Goal: Task Accomplishment & Management: Complete application form

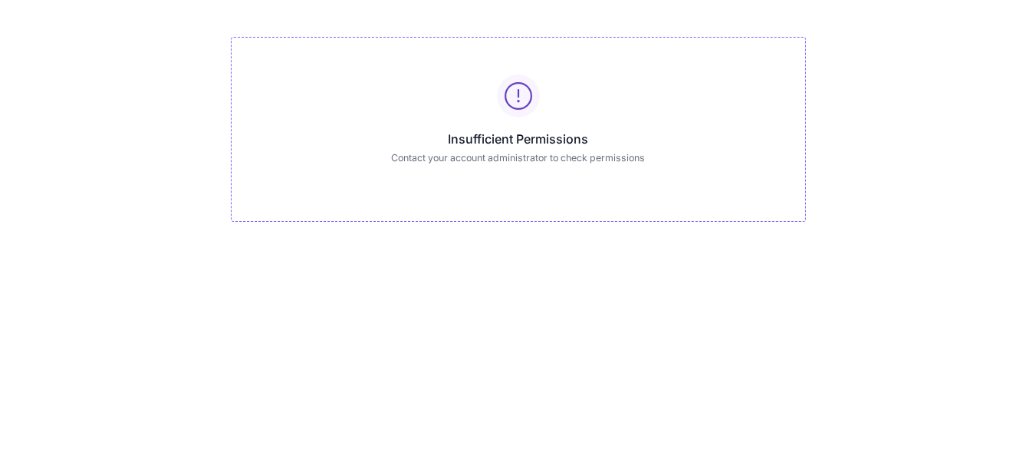
click at [514, 87] on icon at bounding box center [519, 96] width 28 height 28
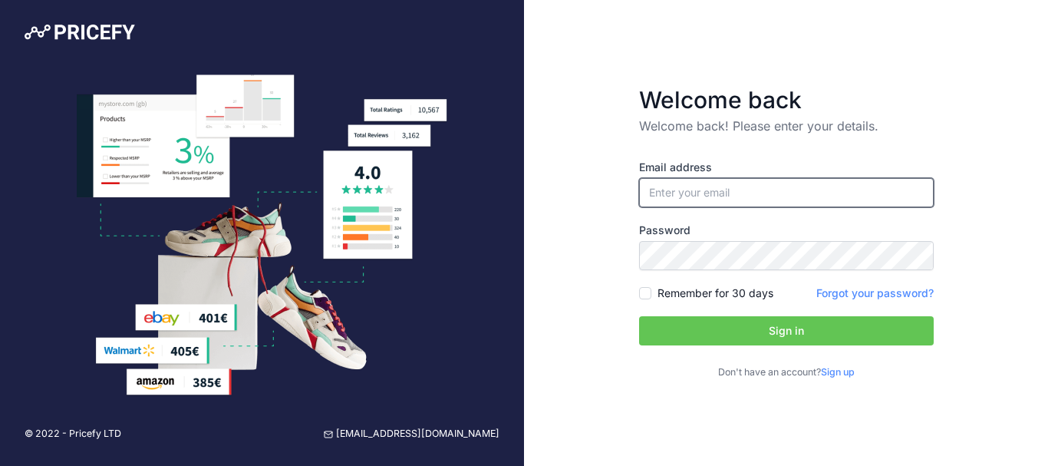
click at [696, 195] on input "email" at bounding box center [786, 192] width 295 height 29
type input "[EMAIL_ADDRESS][DOMAIN_NAME]"
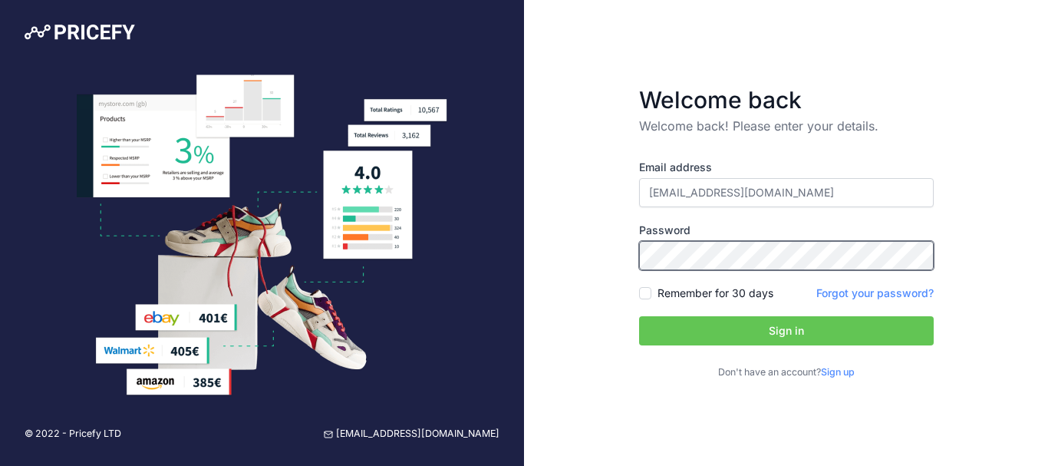
click at [639, 316] on button "Sign in" at bounding box center [786, 330] width 295 height 29
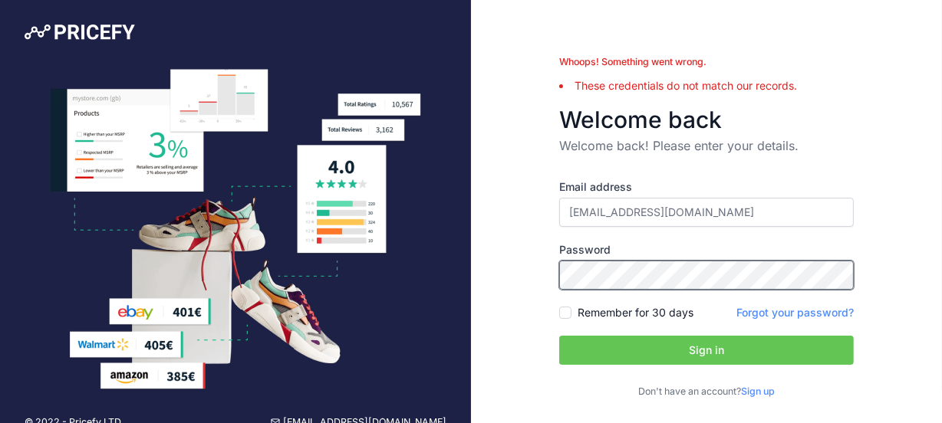
click at [559, 336] on button "Sign in" at bounding box center [706, 350] width 295 height 29
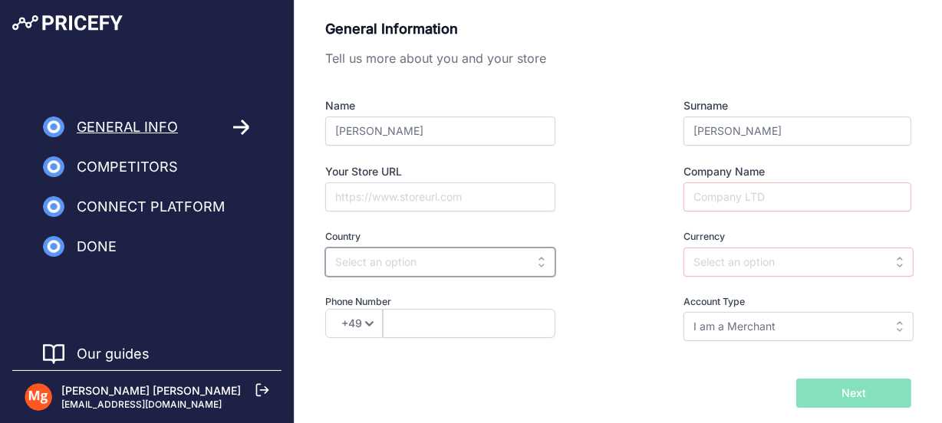
click at [506, 255] on input "text" at bounding box center [440, 262] width 230 height 29
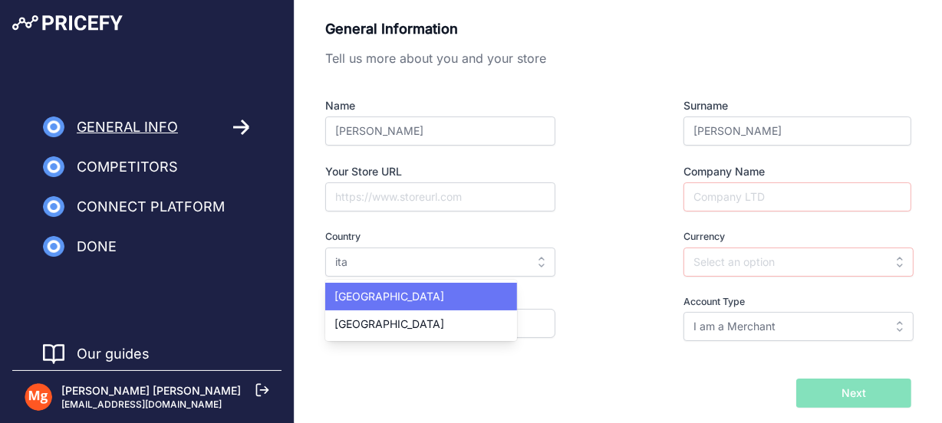
click at [470, 288] on div "[GEOGRAPHIC_DATA]" at bounding box center [421, 297] width 192 height 28
type input "[GEOGRAPHIC_DATA]"
type input "EUR"
select select "39"
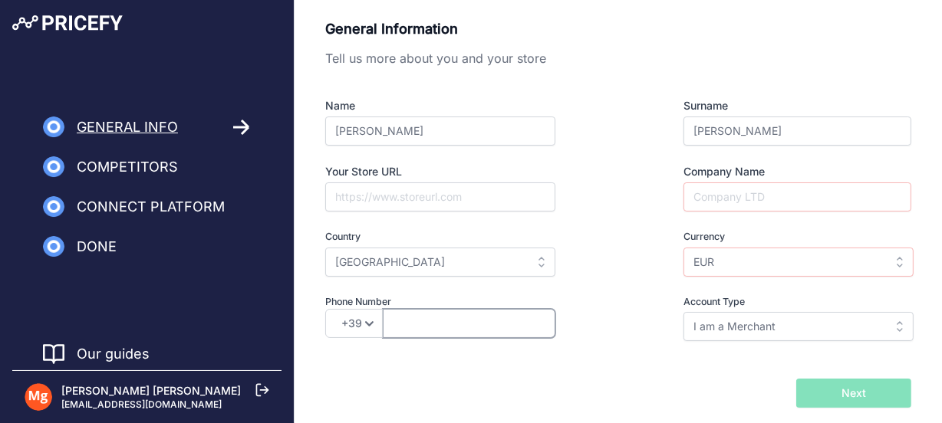
click at [446, 325] on input "text" at bounding box center [469, 323] width 173 height 29
type input "3758274048"
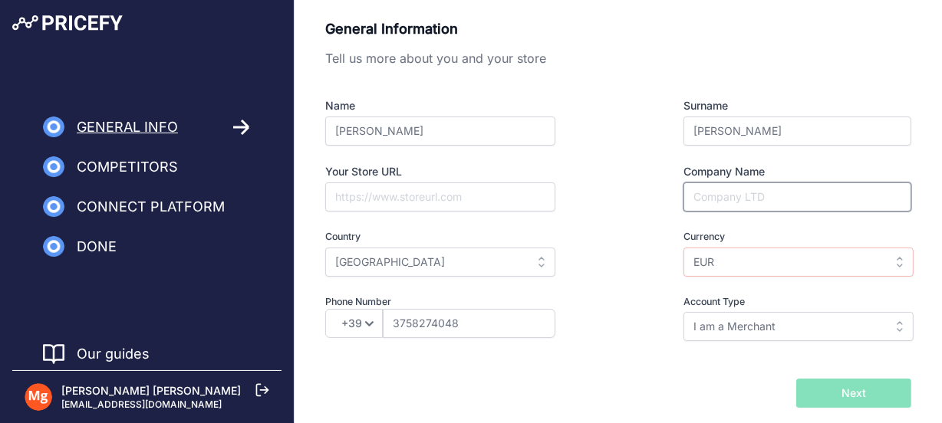
click at [743, 200] on input "Company Name" at bounding box center [798, 197] width 228 height 29
type input "c"
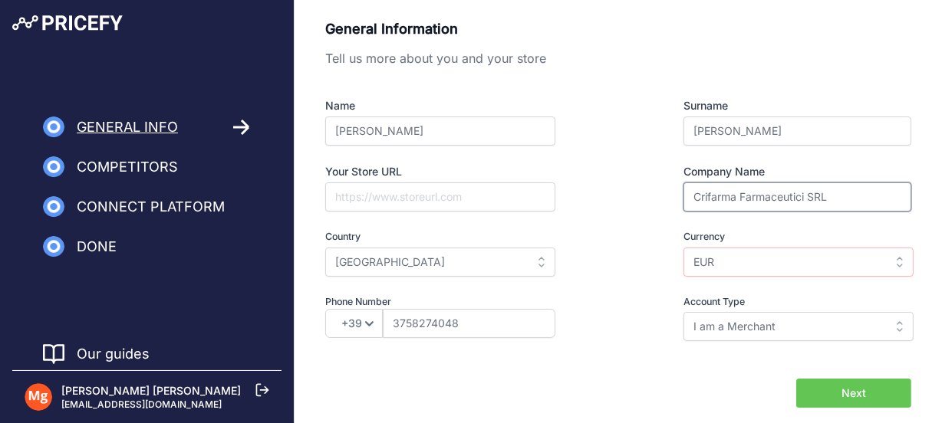
type input "Crifarma Farmaceutici SRL"
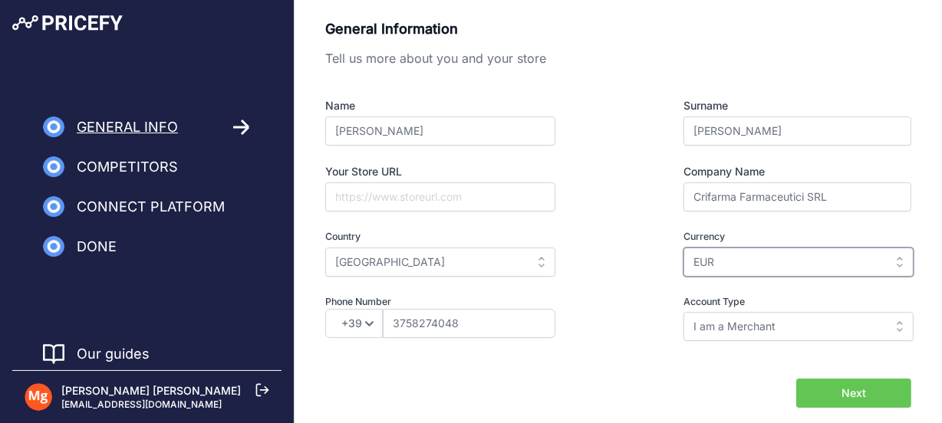
click at [816, 267] on input "EUR" at bounding box center [799, 262] width 230 height 29
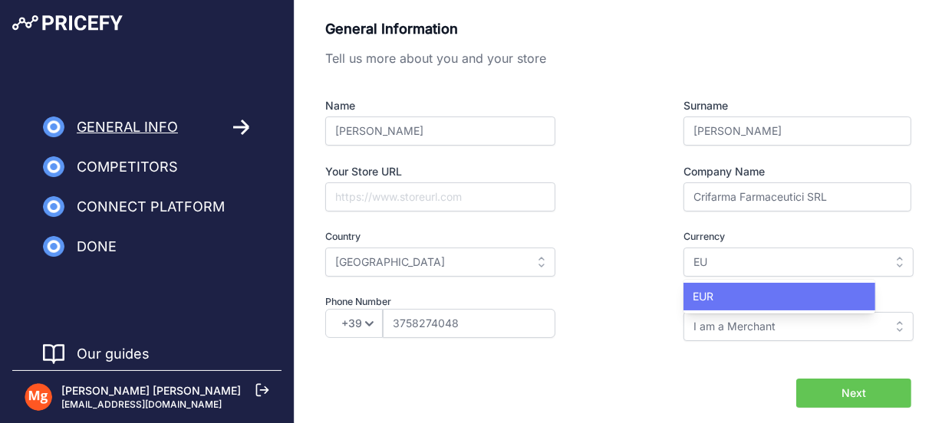
click at [773, 291] on div "EUR" at bounding box center [780, 297] width 192 height 28
type input "EUR"
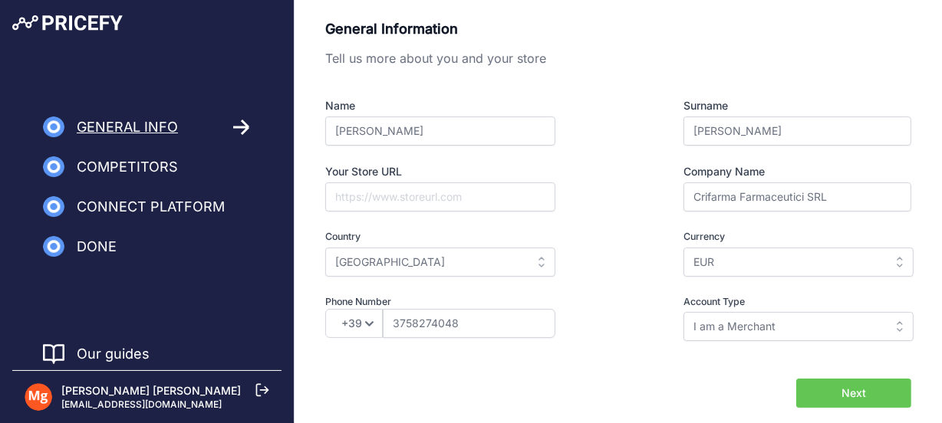
scroll to position [52, 0]
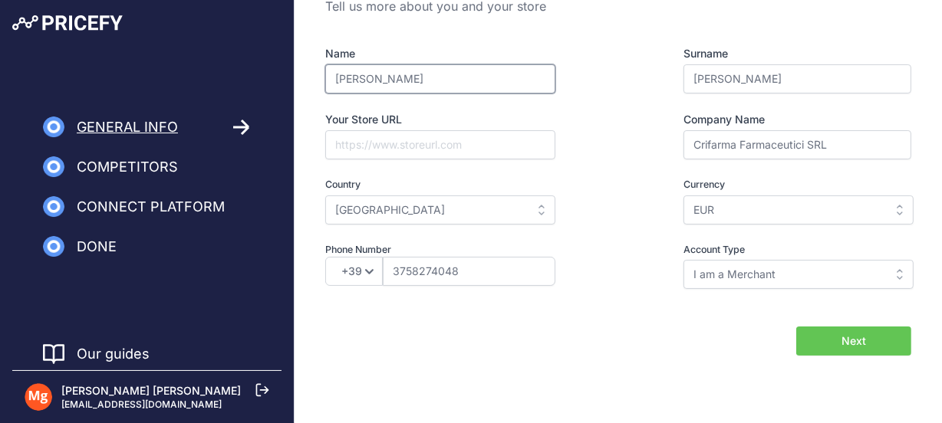
click at [425, 77] on input "Maria gabriella" at bounding box center [440, 78] width 230 height 29
type input "M"
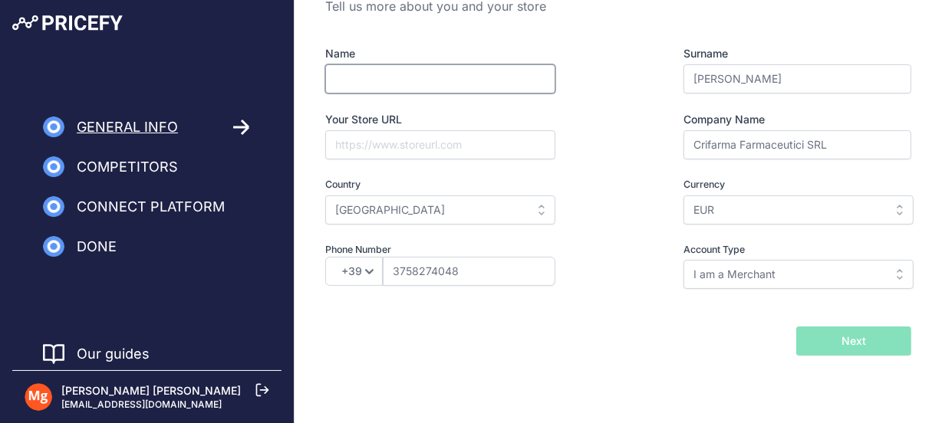
type input "a"
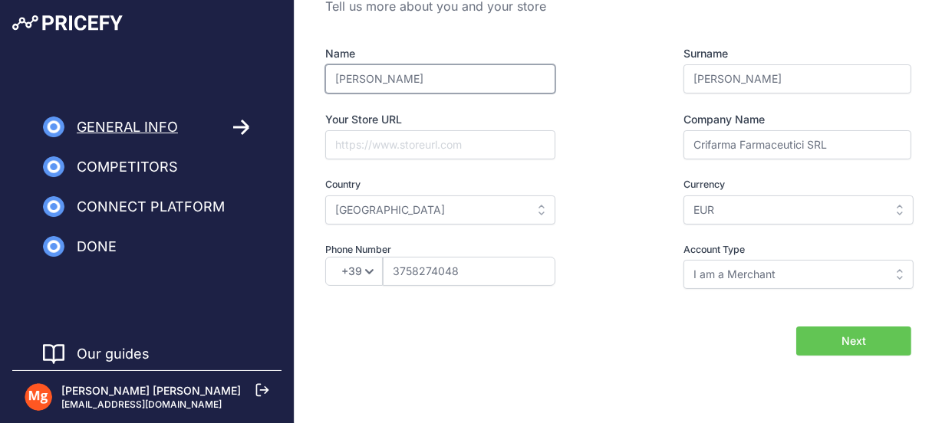
type input "Antonio"
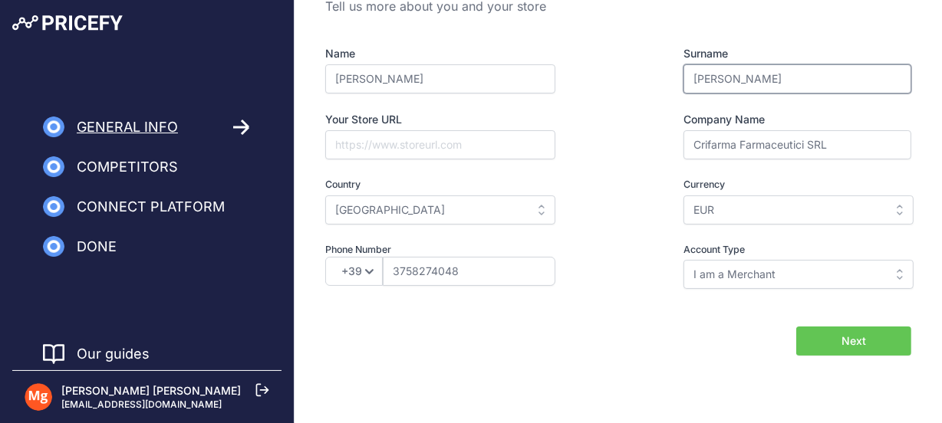
click at [738, 71] on input "Marcelli" at bounding box center [798, 78] width 228 height 29
type input "M"
type input "s"
type input "Simeone"
click at [492, 272] on input "3758274048" at bounding box center [469, 271] width 173 height 29
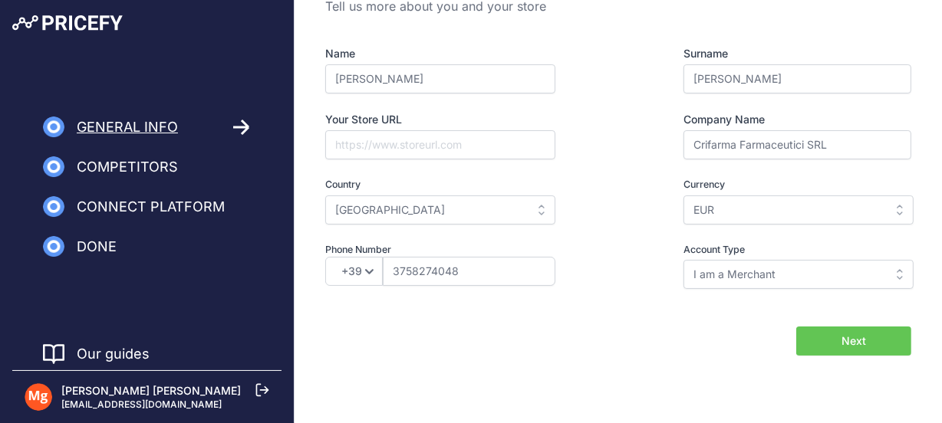
click at [583, 274] on div "+49 +43 +32 +1 +86 +34 +358 +33 +30 +39 +81 +352 +31 +48 +351 +420 +44 +46 +41 …" at bounding box center [467, 271] width 284 height 29
click at [479, 150] on input "Your Store URL" at bounding box center [440, 144] width 230 height 29
paste input "https://www.amazon.it/s?me=A12OH625FHZOB5&marketplaceID=APJ6JRA9NG5V4"
type input "https://www.amazon.it/s?me=A12OH625FHZOB5&marketplaceID=APJ6JRA9NG5V4"
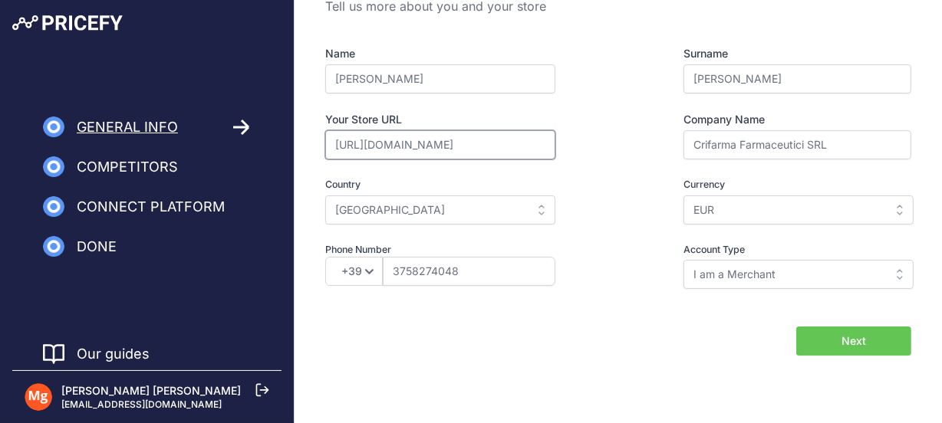
scroll to position [0, 0]
click at [836, 343] on button "Next" at bounding box center [853, 341] width 115 height 29
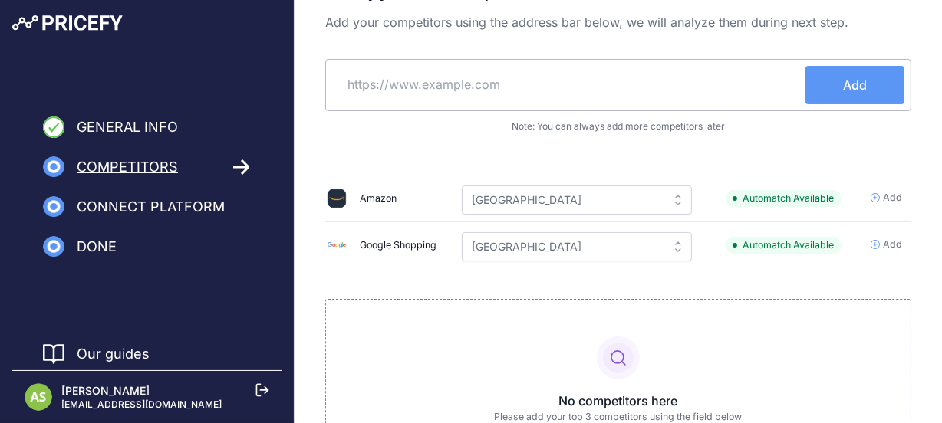
scroll to position [39, 0]
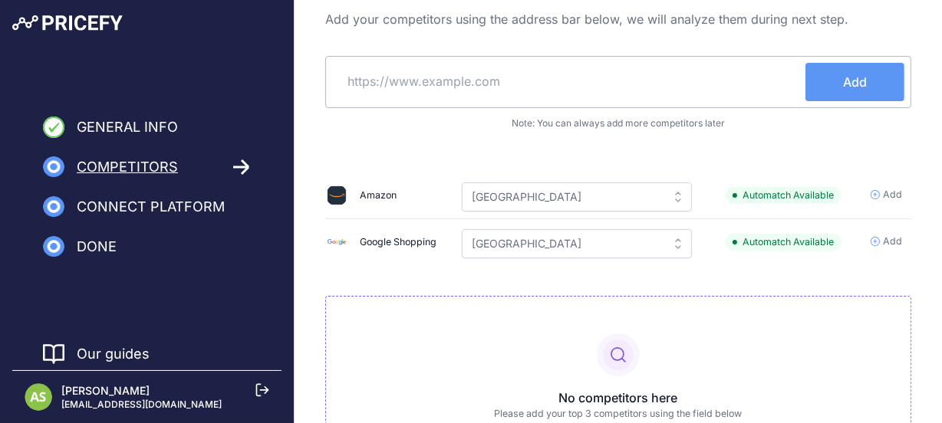
click at [664, 81] on input "text" at bounding box center [568, 81] width 473 height 37
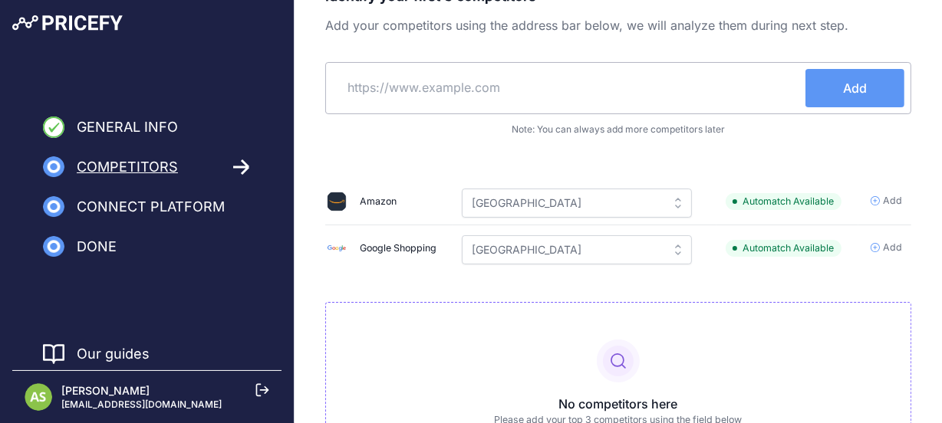
scroll to position [20, 0]
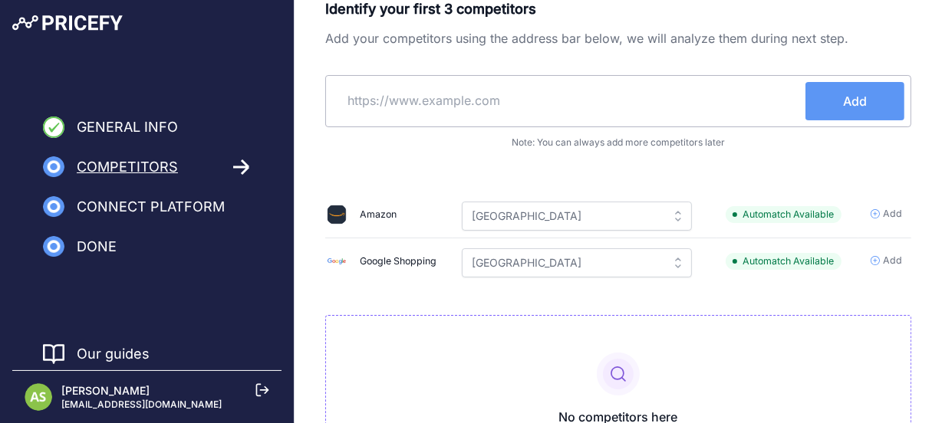
click at [886, 209] on span "Add" at bounding box center [892, 214] width 19 height 15
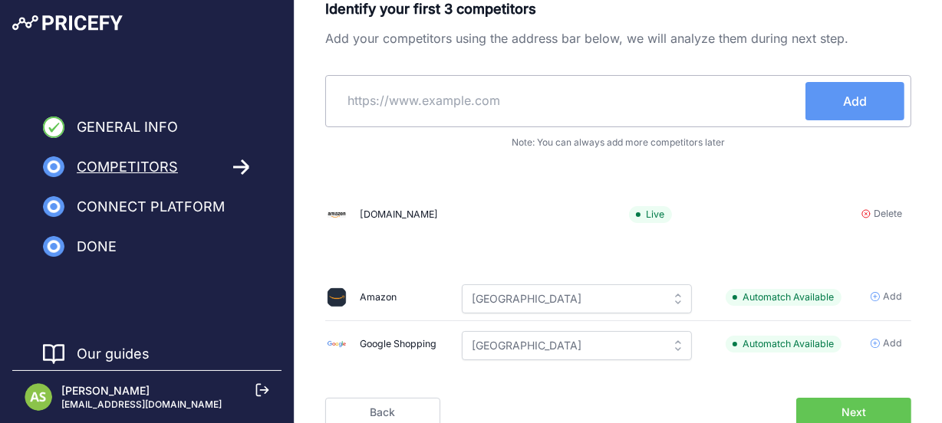
click at [577, 92] on input "text" at bounding box center [568, 100] width 473 height 37
click at [485, 90] on input "text" at bounding box center [568, 100] width 473 height 37
paste input "https://www.amazon.it/"
type input "h"
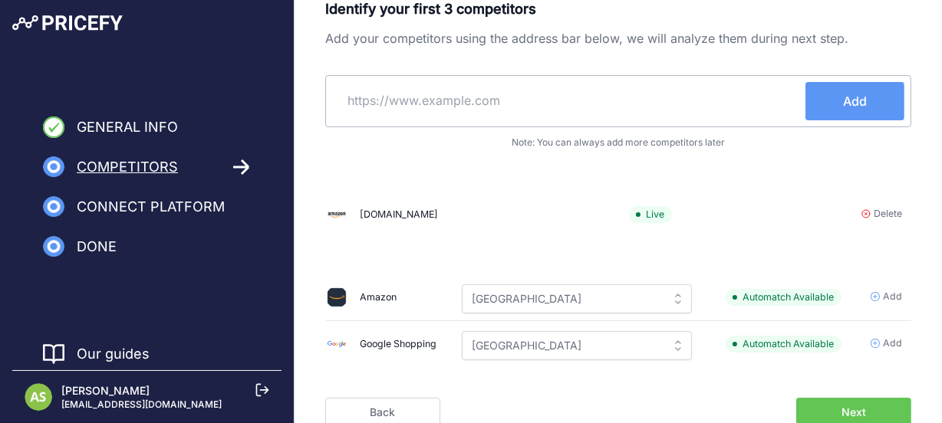
paste input "https://www.amazon.it/"
type input "https://www.amazon.it/"
click at [837, 105] on button "Add" at bounding box center [855, 101] width 99 height 38
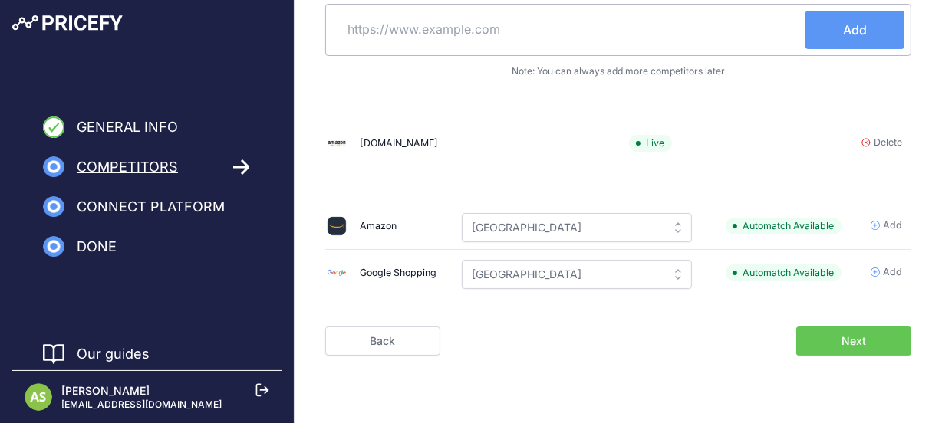
scroll to position [91, 0]
click at [847, 344] on span "Next" at bounding box center [854, 341] width 25 height 15
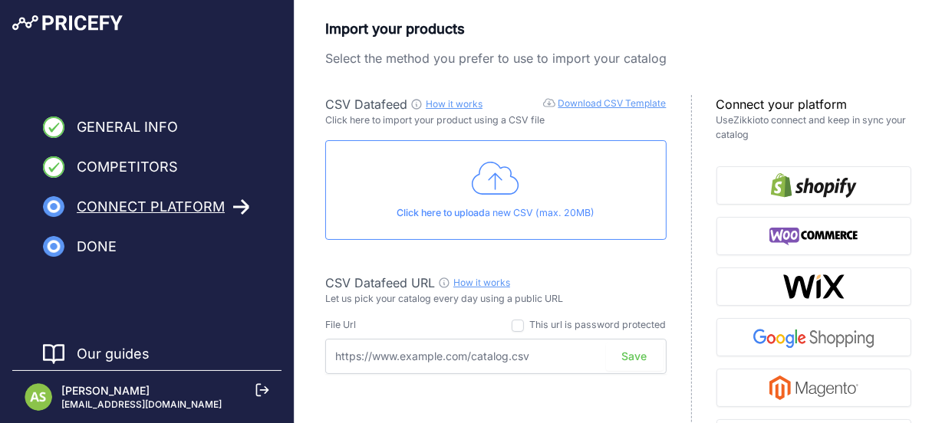
click at [453, 107] on link "How it works" at bounding box center [454, 104] width 57 height 12
click at [489, 186] on icon at bounding box center [496, 179] width 48 height 38
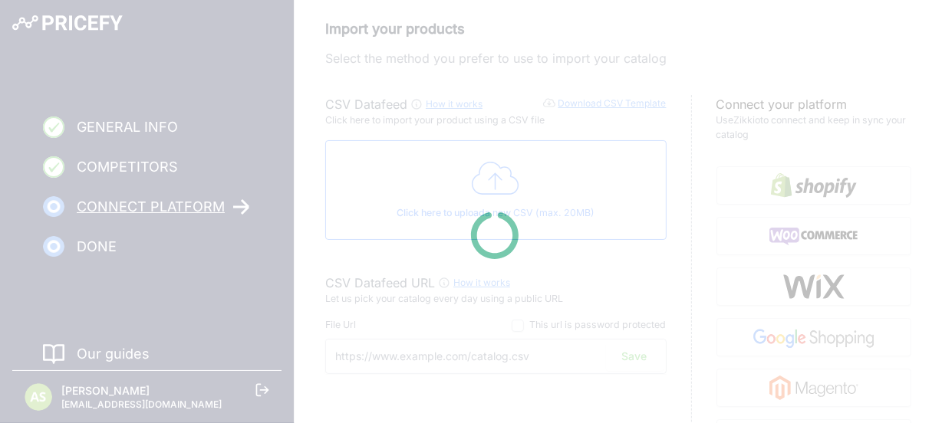
type input "[URL][DOMAIN_NAME]"
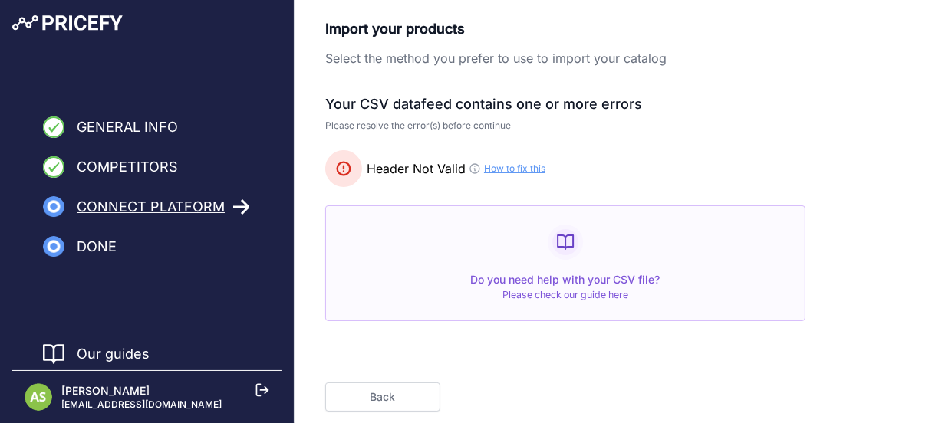
click at [496, 170] on link "How to fix this" at bounding box center [514, 169] width 61 height 12
click at [393, 400] on button "Back" at bounding box center [382, 397] width 115 height 29
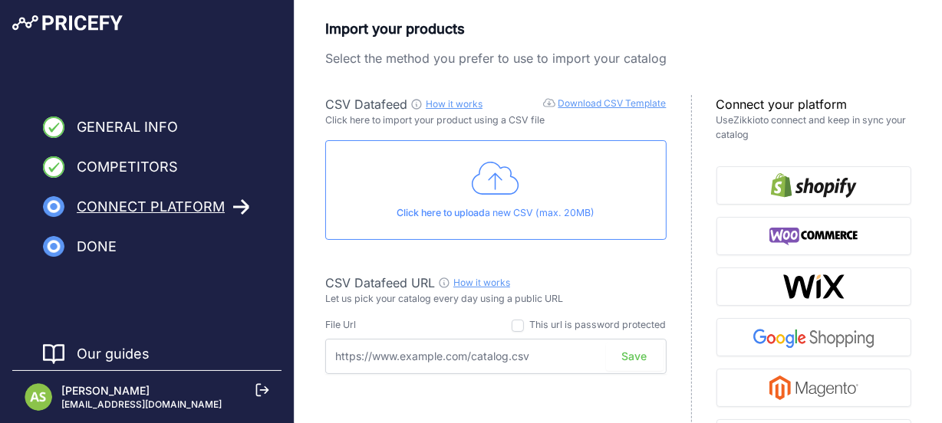
click at [637, 107] on link "Download CSV Template" at bounding box center [613, 103] width 108 height 12
click at [554, 207] on p "Click here to upload a new CSV (max. 20MB)" at bounding box center [495, 213] width 315 height 15
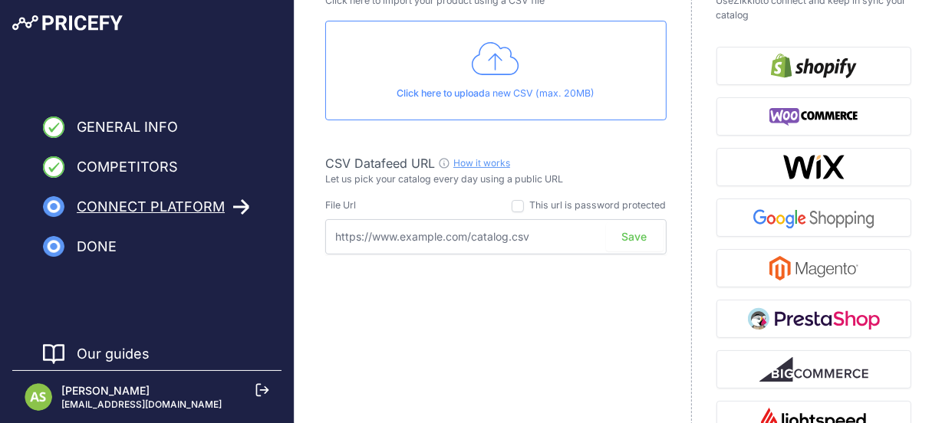
scroll to position [90, 0]
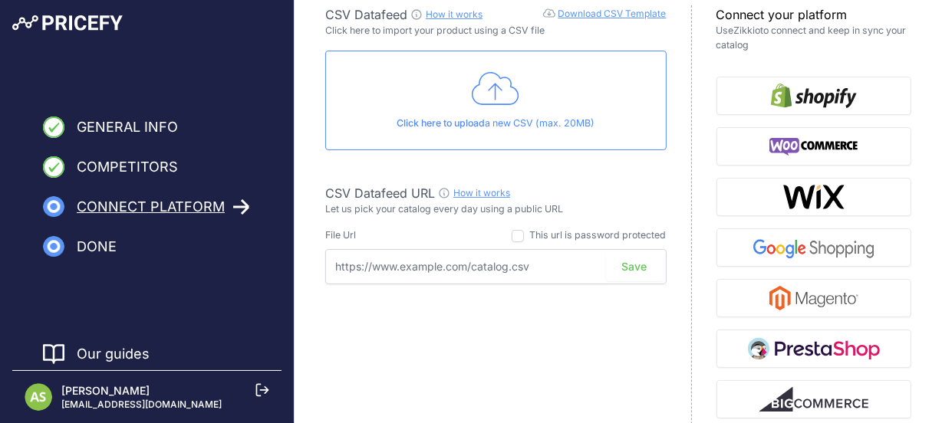
click at [487, 91] on icon at bounding box center [496, 89] width 48 height 38
click at [490, 88] on icon at bounding box center [496, 88] width 48 height 33
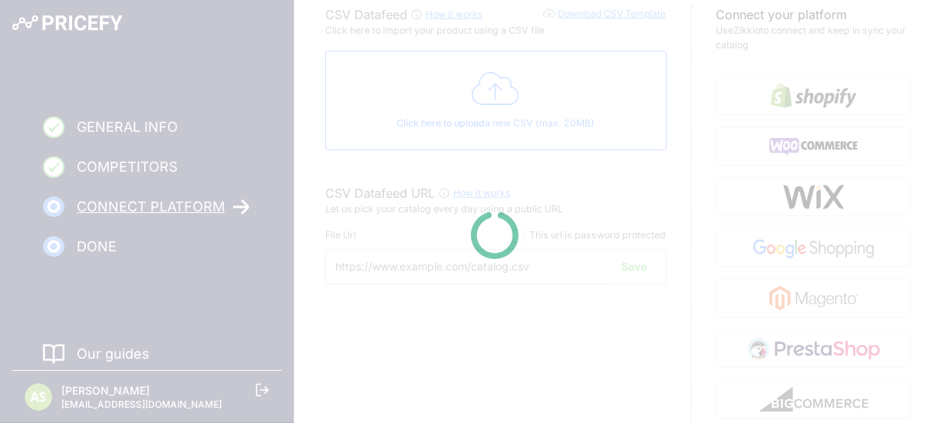
type input "[URL][DOMAIN_NAME]"
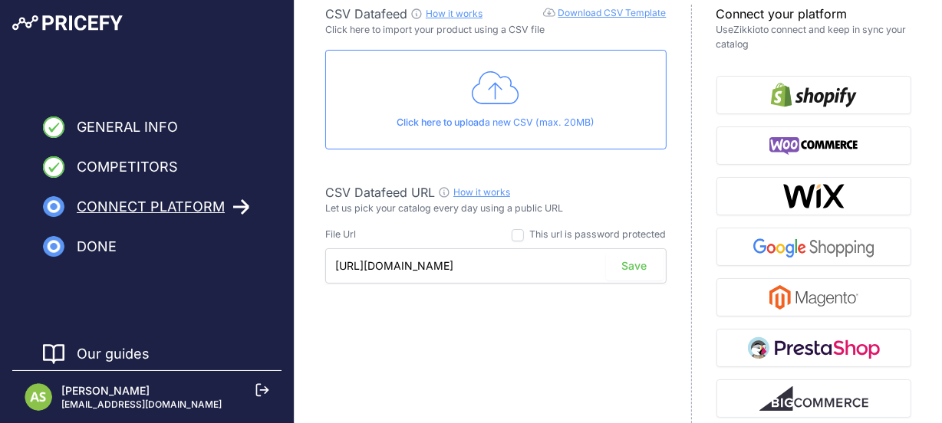
scroll to position [91, 0]
click at [598, 266] on input "[URL][DOMAIN_NAME]" at bounding box center [495, 266] width 341 height 35
drag, startPoint x: 335, startPoint y: 266, endPoint x: 684, endPoint y: 257, distance: 349.2
click at [682, 274] on div "CSV Datafeed How it works Download CSV Template Check guide for CSV Datafeed Cl…" at bounding box center [508, 262] width 367 height 515
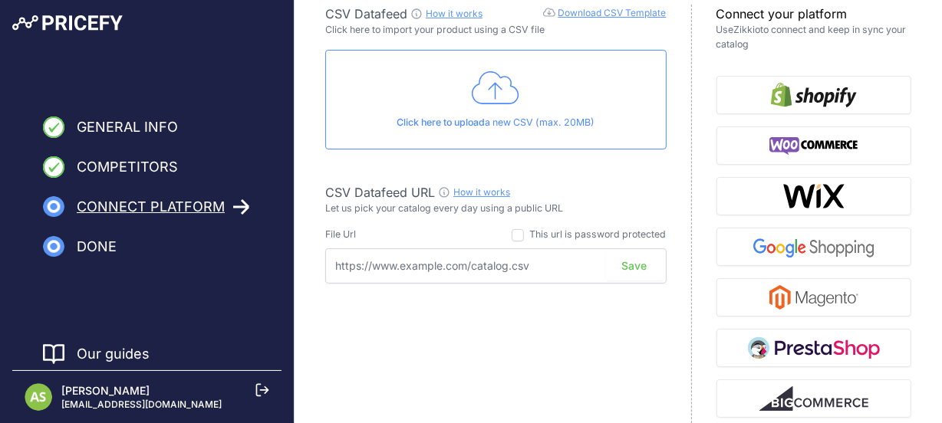
scroll to position [0, 0]
paste input "[URL][DOMAIN_NAME]"
type input "[URL][DOMAIN_NAME]"
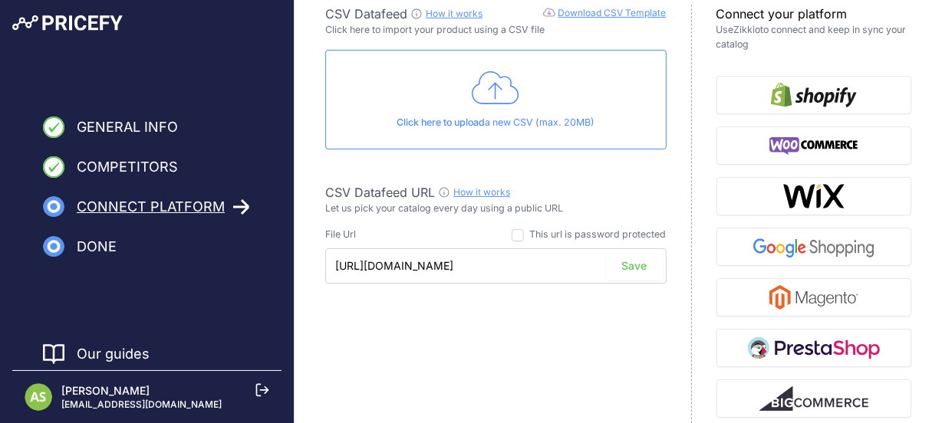
click at [631, 262] on button "Save" at bounding box center [635, 266] width 58 height 29
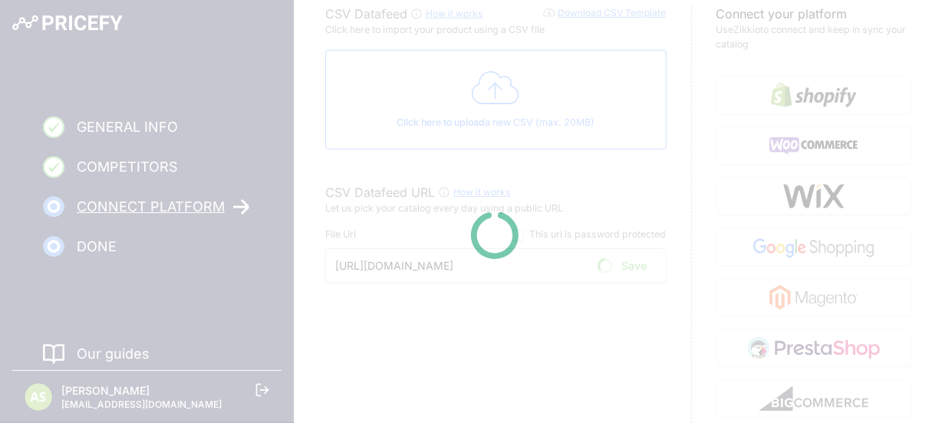
scroll to position [71, 0]
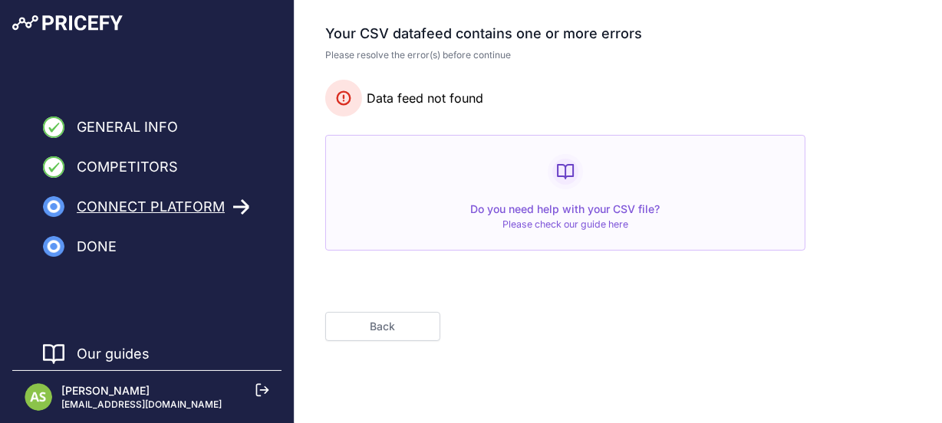
click at [591, 221] on link "Please check our guide here" at bounding box center [566, 225] width 126 height 12
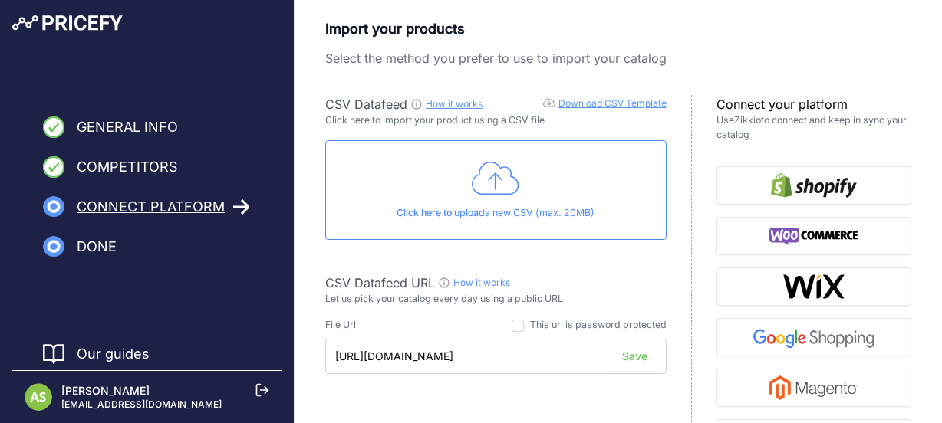
scroll to position [52, 0]
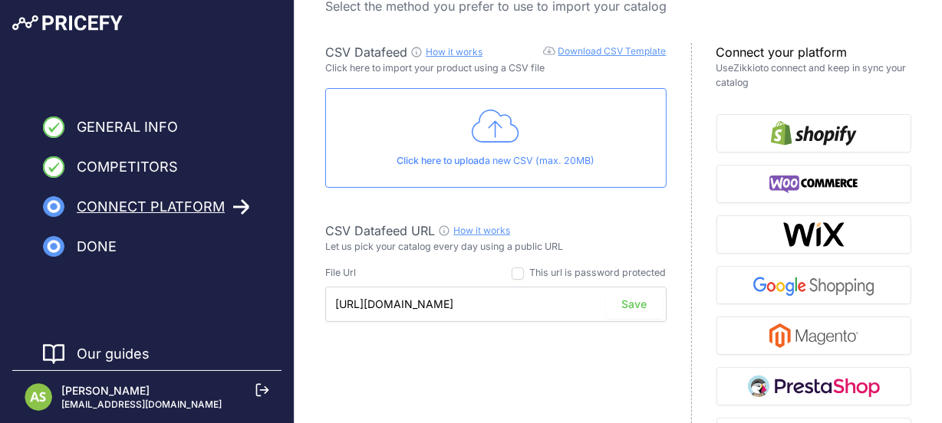
click at [487, 224] on div "How it works" at bounding box center [481, 231] width 57 height 15
click at [486, 230] on link "How it works" at bounding box center [481, 231] width 57 height 12
click at [524, 272] on div "This url is password protected" at bounding box center [589, 273] width 155 height 15
click at [516, 277] on input "checkbox" at bounding box center [518, 274] width 12 height 12
click at [658, 249] on p "Let us pick your catalog every day using a public URL" at bounding box center [495, 247] width 341 height 15
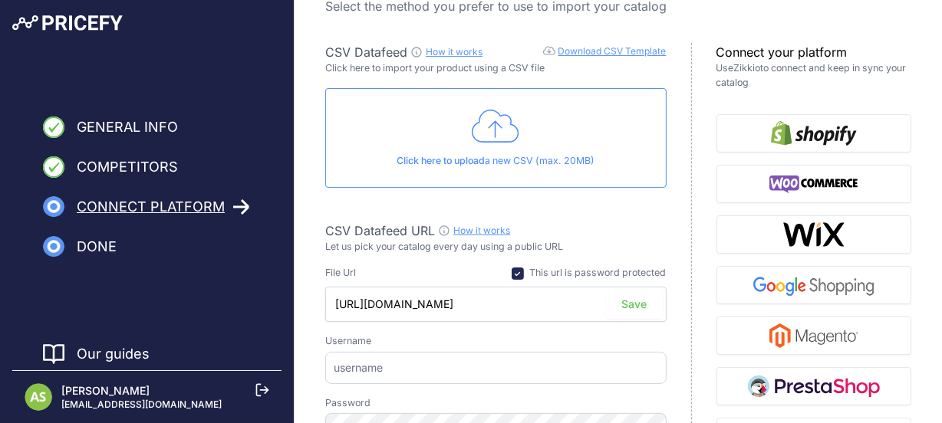
click at [518, 265] on div "CSV Datafeed How it works Download CSV Template Check guide for CSV Datafeed Cl…" at bounding box center [508, 300] width 367 height 515
click at [517, 275] on input "checkbox" at bounding box center [518, 274] width 12 height 12
checkbox input "false"
click at [588, 50] on link "Download CSV Template" at bounding box center [613, 51] width 108 height 12
